Goal: Ask a question

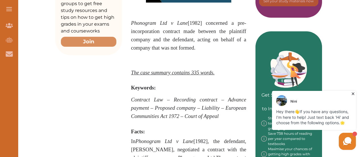
scroll to position [216, 0]
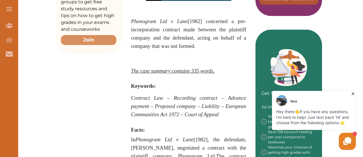
click at [351, 139] on use at bounding box center [347, 141] width 8 height 8
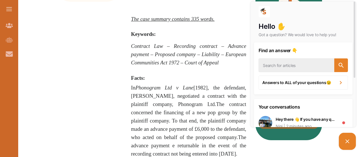
scroll to position [240, 0]
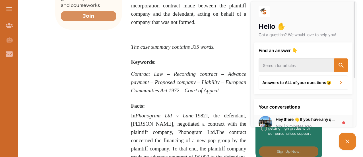
click at [299, 123] on div "2 minutes ago" at bounding box center [296, 126] width 29 height 6
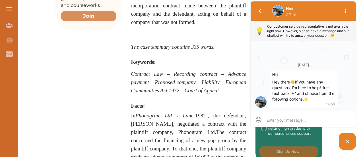
scroll to position [0, 0]
click at [293, 120] on textarea at bounding box center [302, 119] width 73 height 5
type textarea "h"
type textarea "hi"
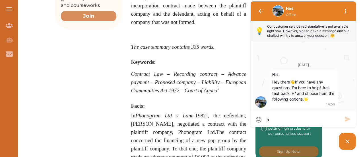
type textarea "hi"
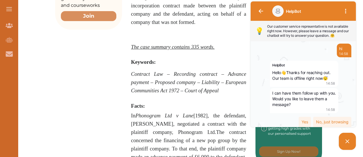
scroll to position [49, 0]
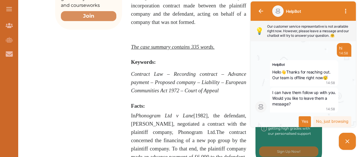
click at [304, 120] on div "Yes" at bounding box center [305, 121] width 12 height 11
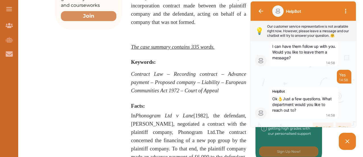
scroll to position [102, 0]
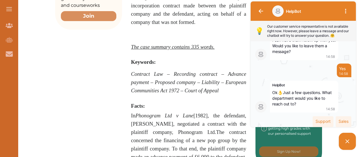
click at [349, 142] on icon at bounding box center [347, 141] width 7 height 7
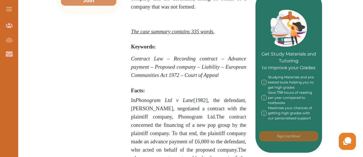
scroll to position [269, 0]
